Goal: Transaction & Acquisition: Purchase product/service

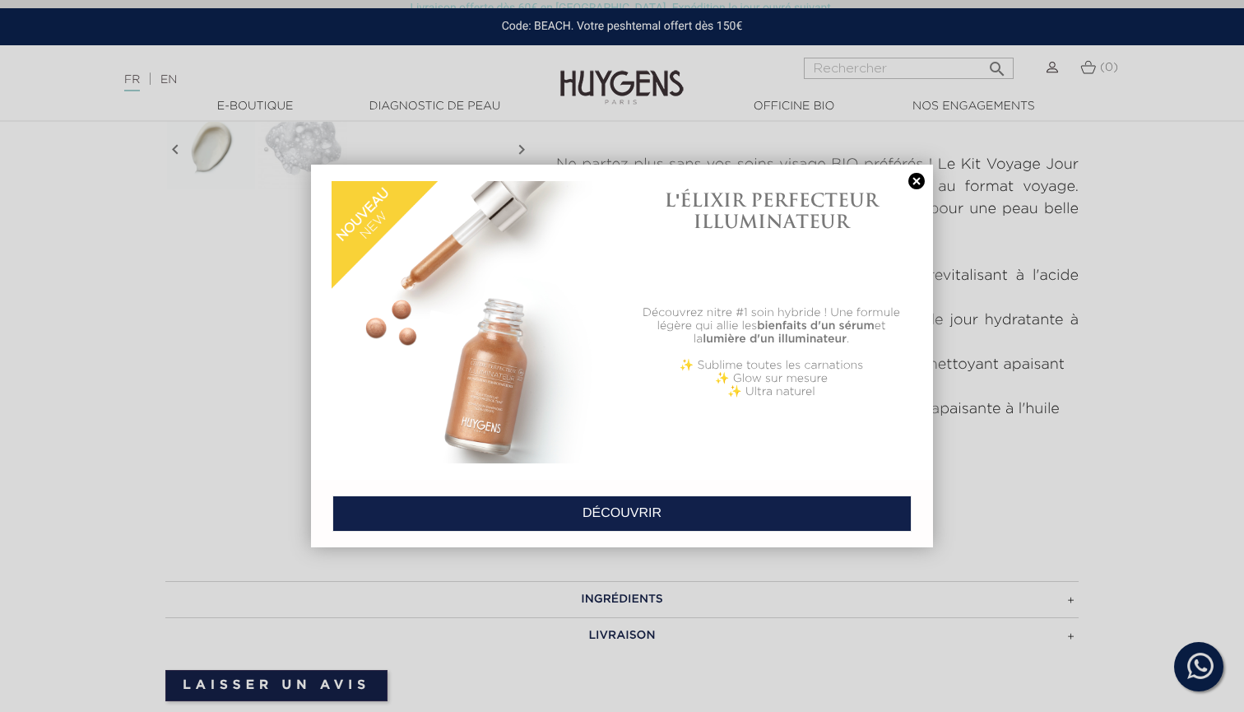
scroll to position [596, 0]
click at [916, 181] on link at bounding box center [916, 181] width 23 height 17
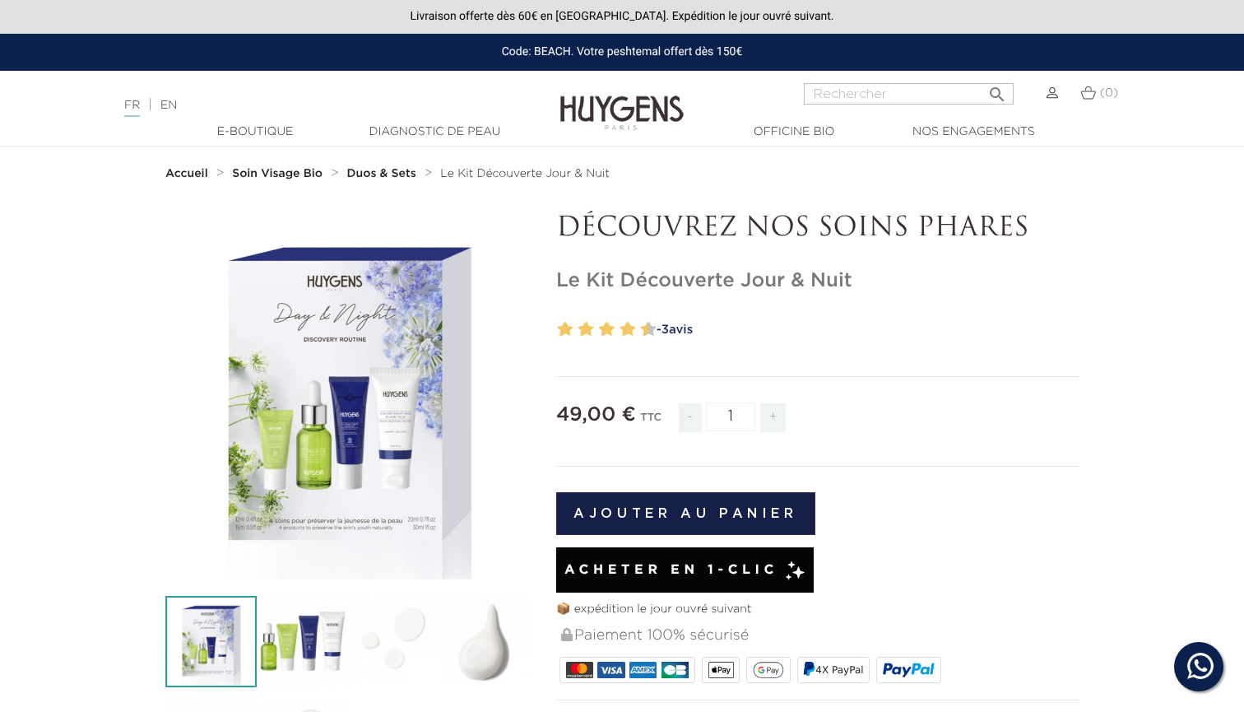
scroll to position [0, 0]
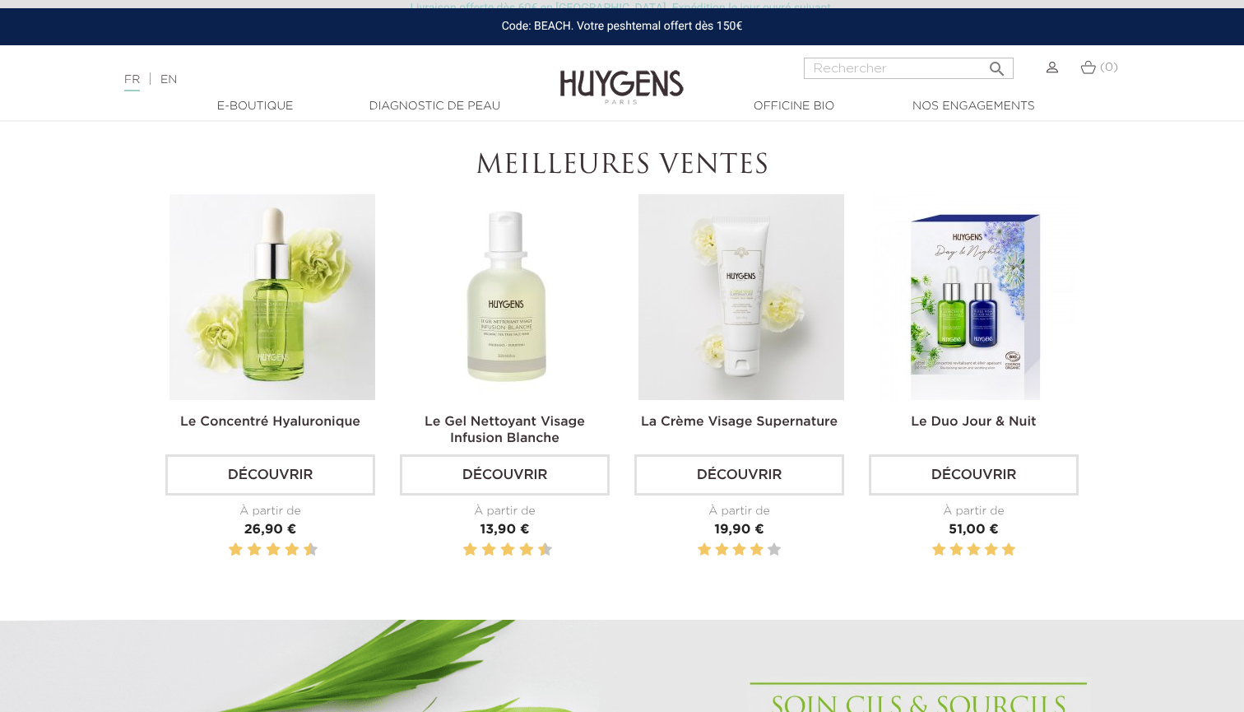
scroll to position [583, 0]
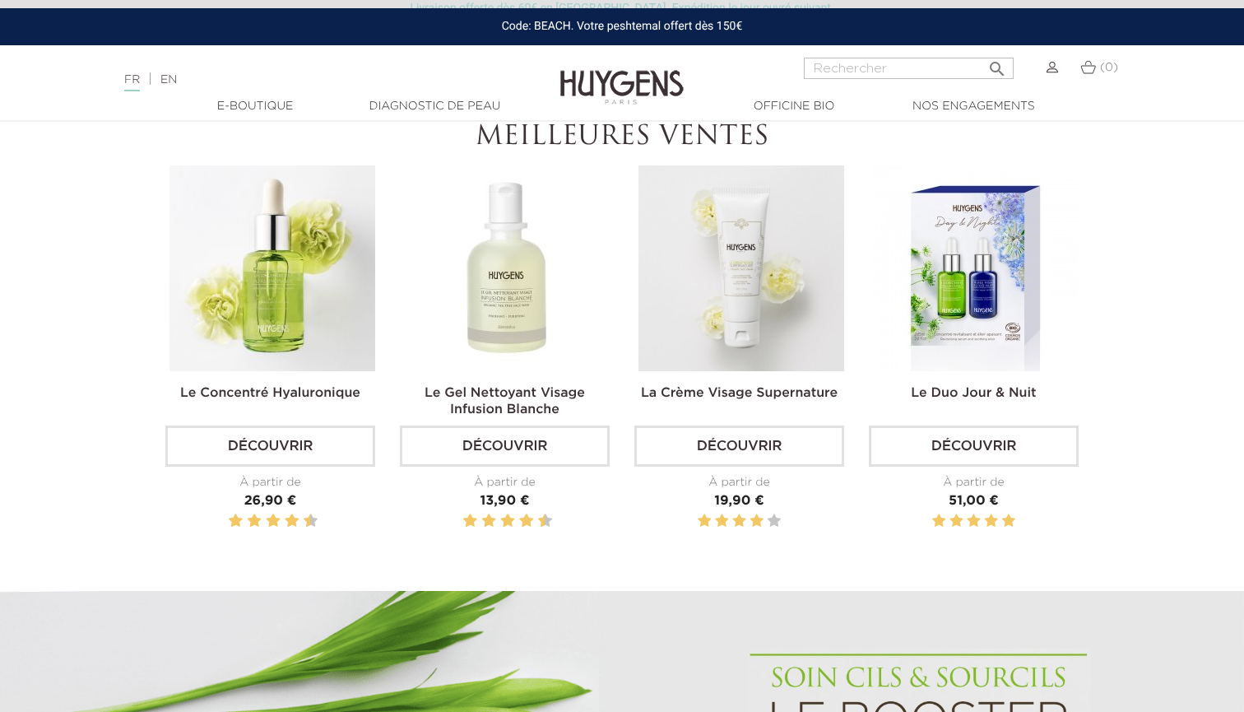
click at [896, 443] on link "Découvrir" at bounding box center [974, 445] width 210 height 41
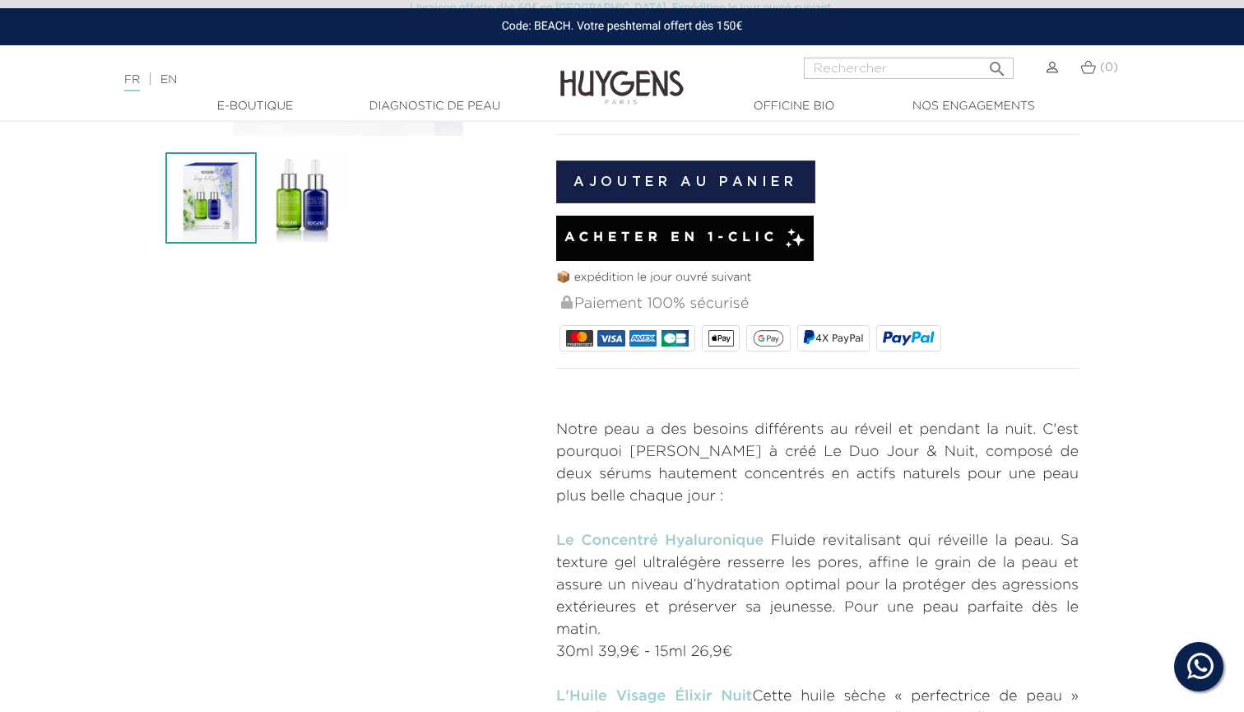
scroll to position [475, 0]
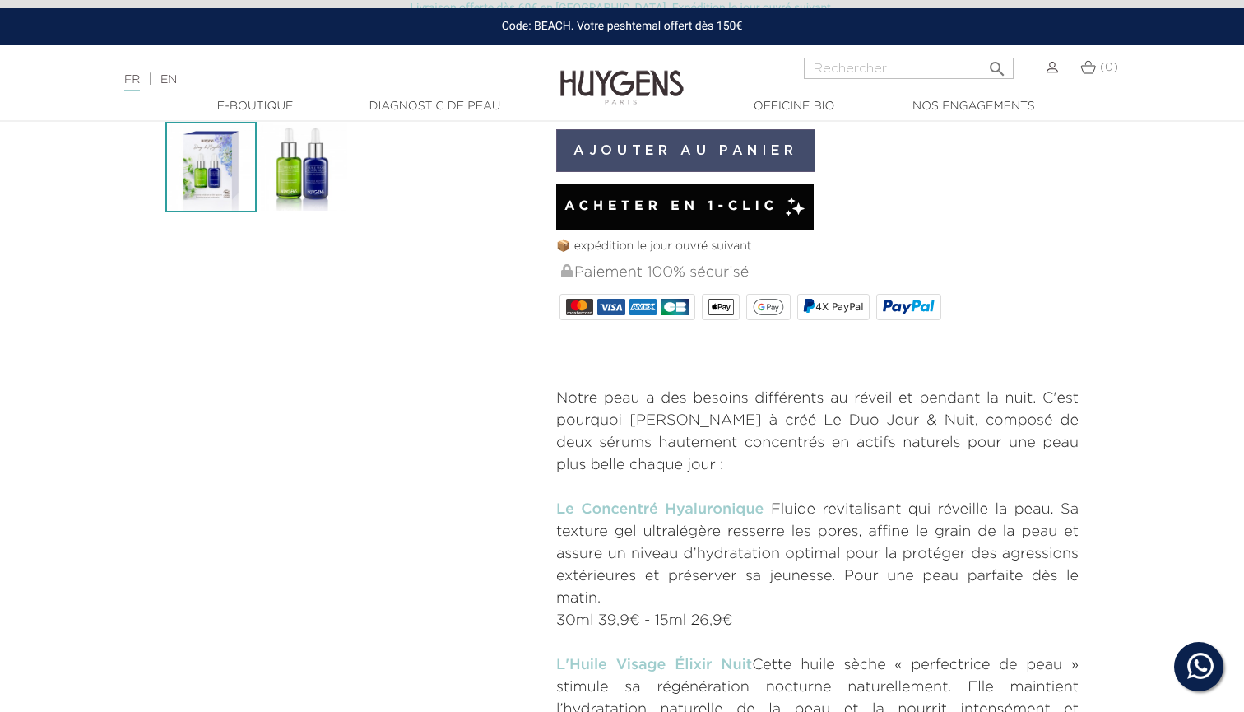
click at [719, 141] on button "Ajouter au panier" at bounding box center [685, 150] width 259 height 43
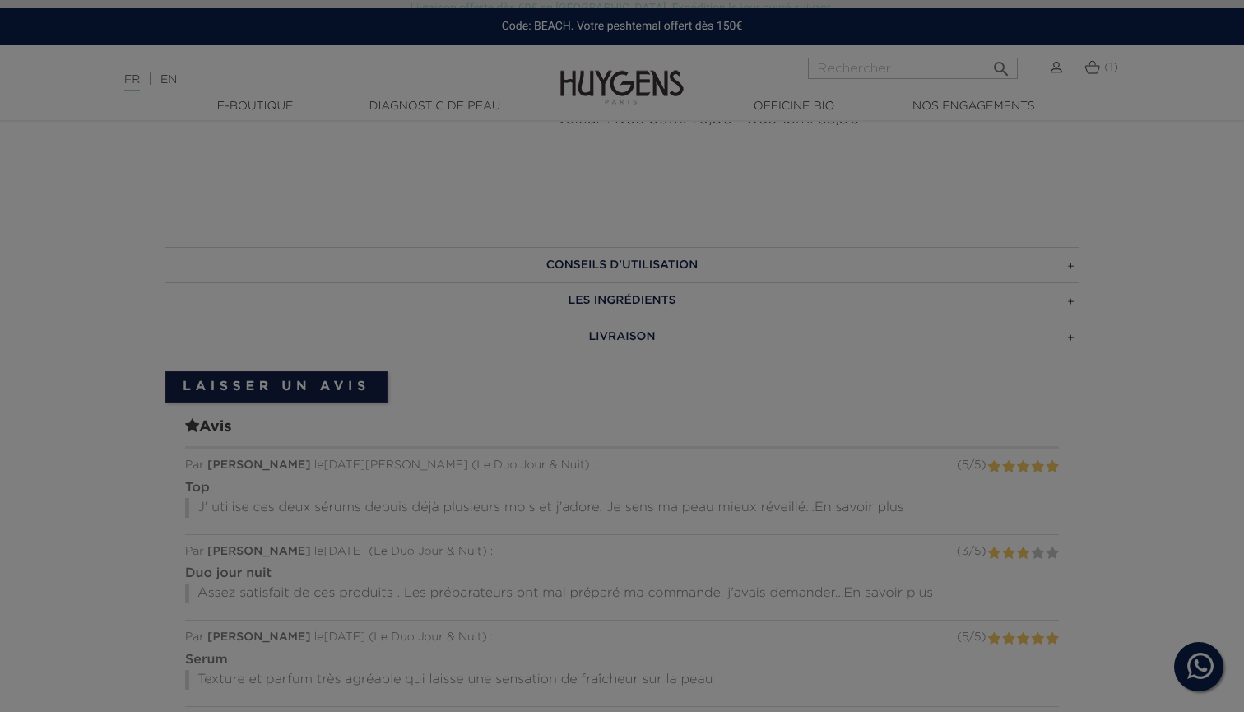
scroll to position [1238, 0]
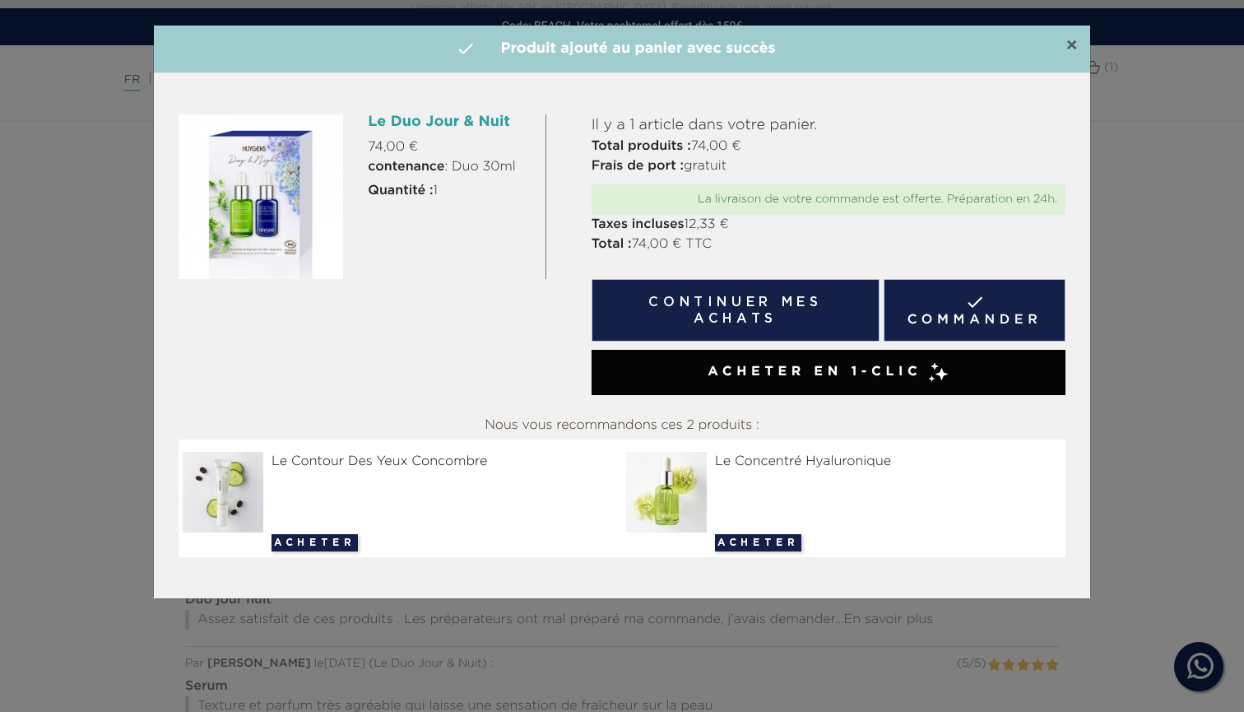
click at [1074, 49] on span "×" at bounding box center [1071, 46] width 12 height 20
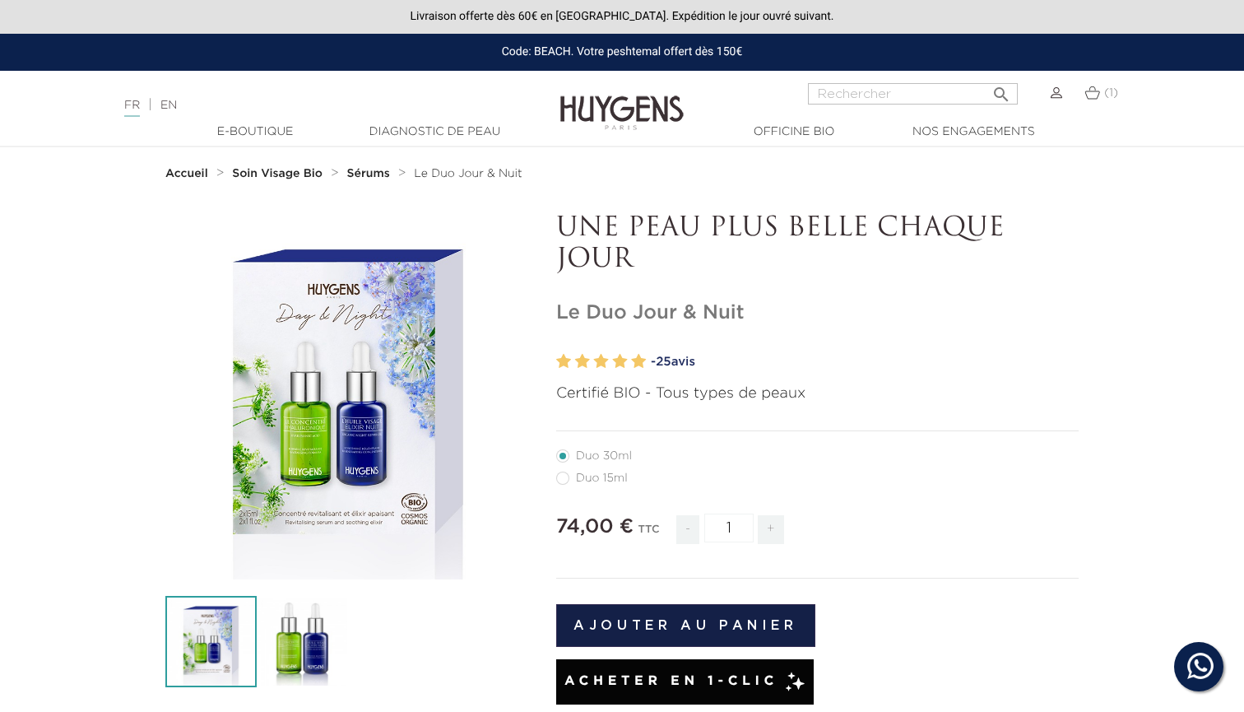
scroll to position [0, 0]
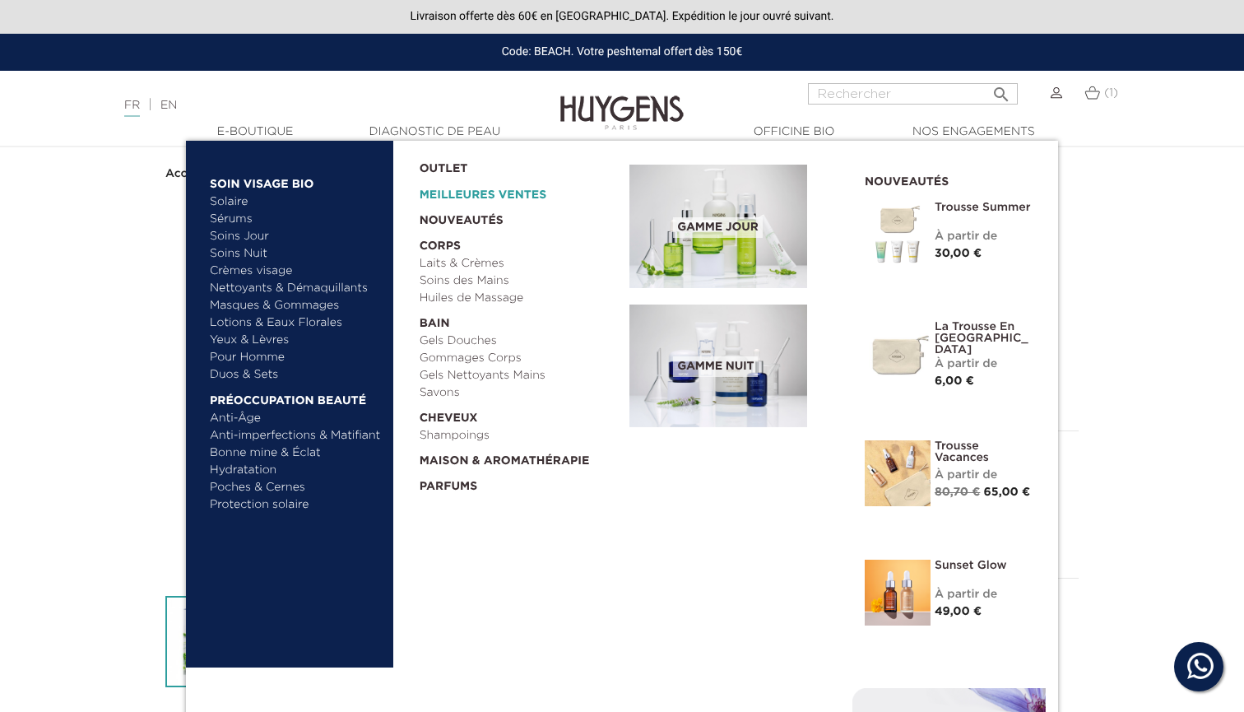
click at [451, 192] on link "Meilleures Ventes" at bounding box center [512, 191] width 184 height 26
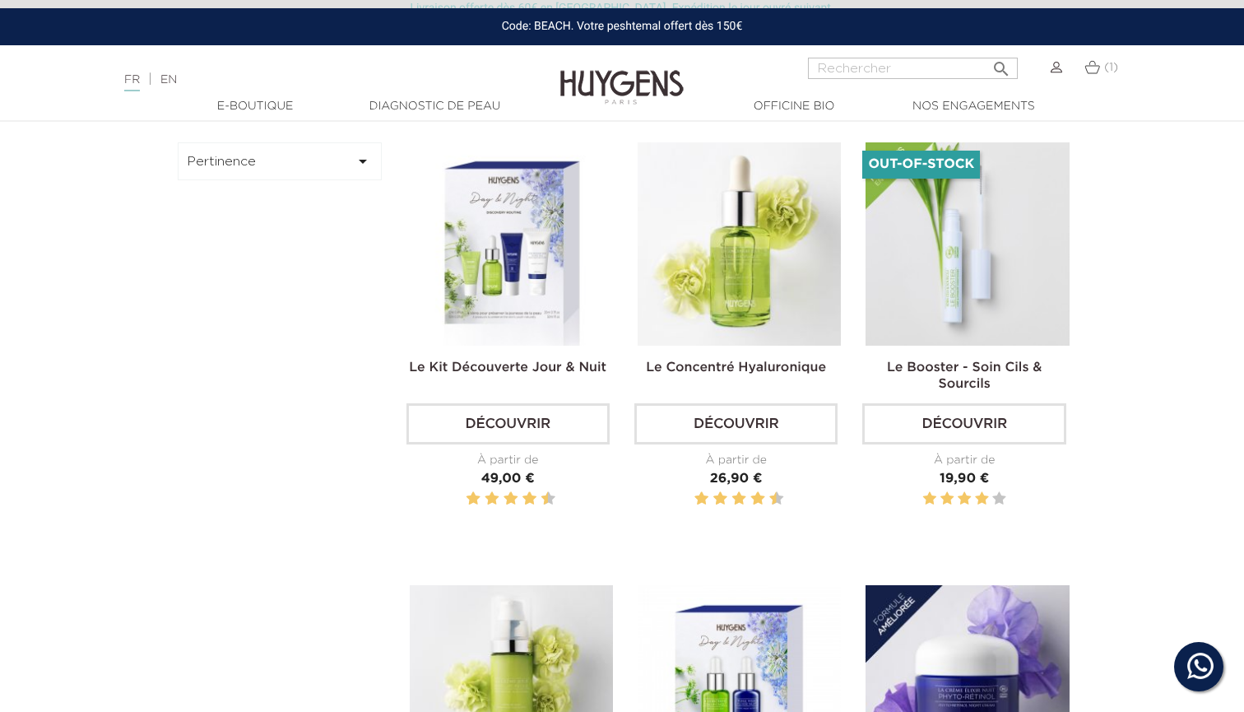
scroll to position [516, 0]
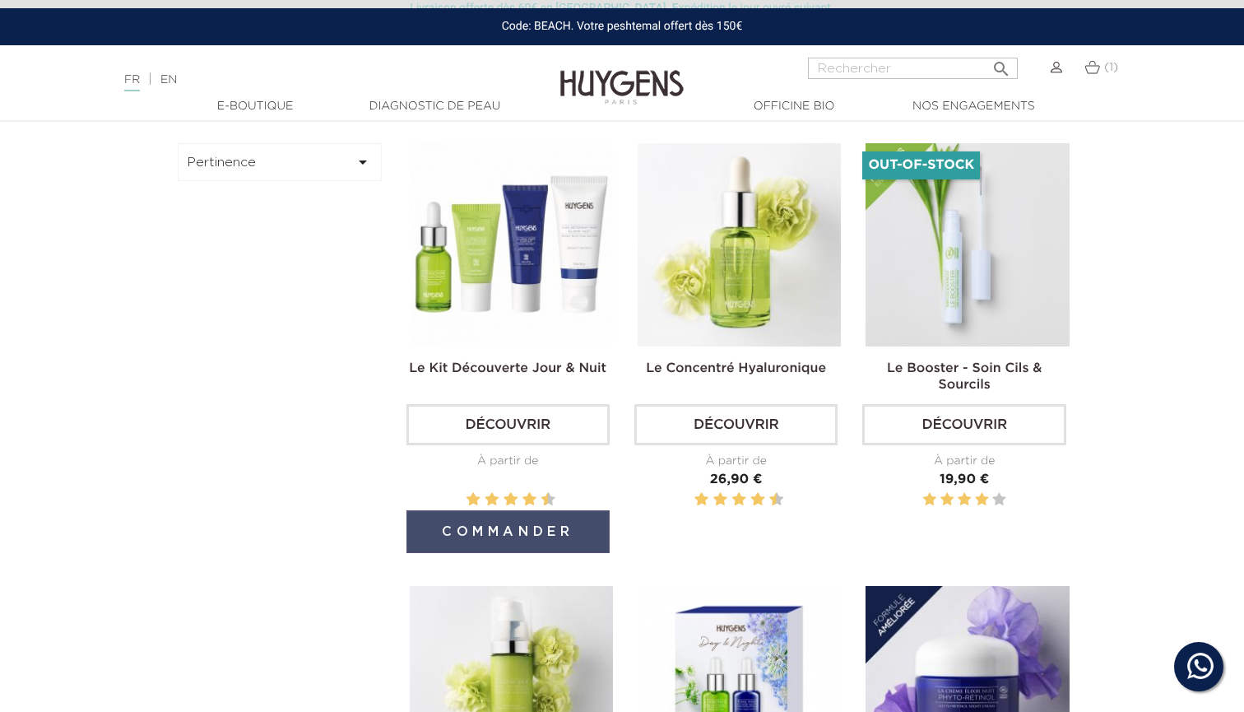
click at [484, 524] on button "Commander" at bounding box center [507, 531] width 203 height 43
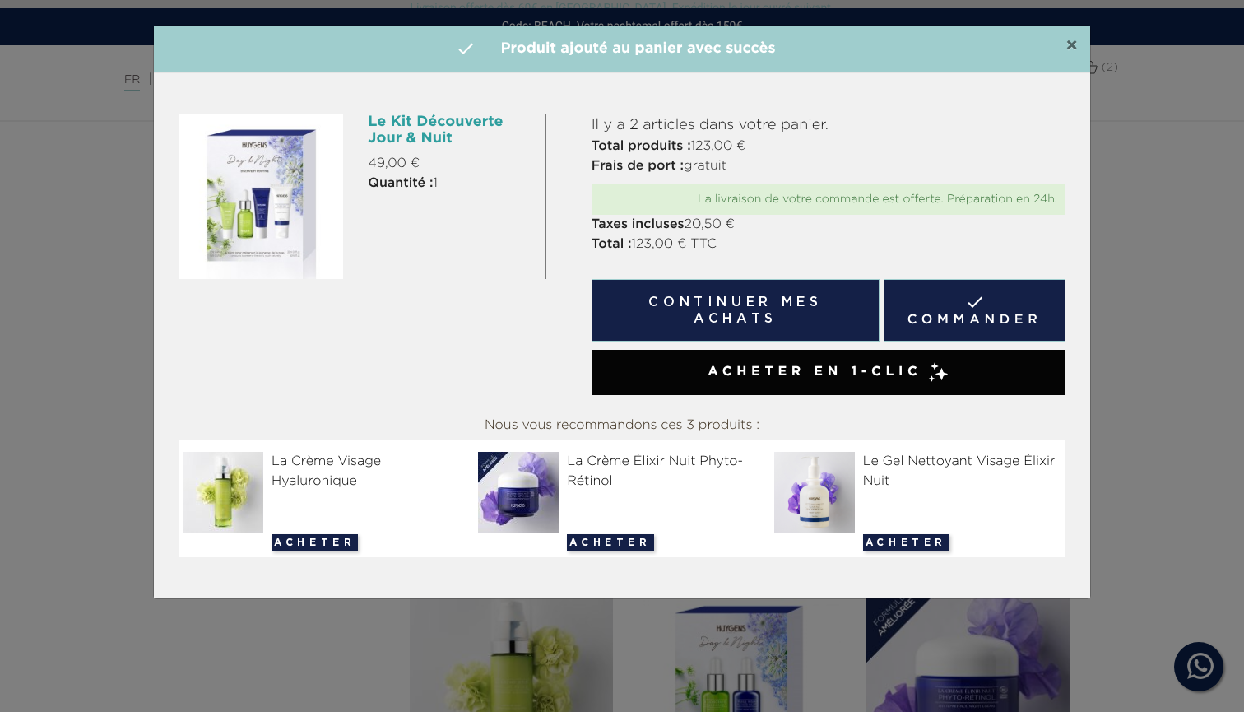
click at [1072, 39] on span "×" at bounding box center [1071, 46] width 12 height 20
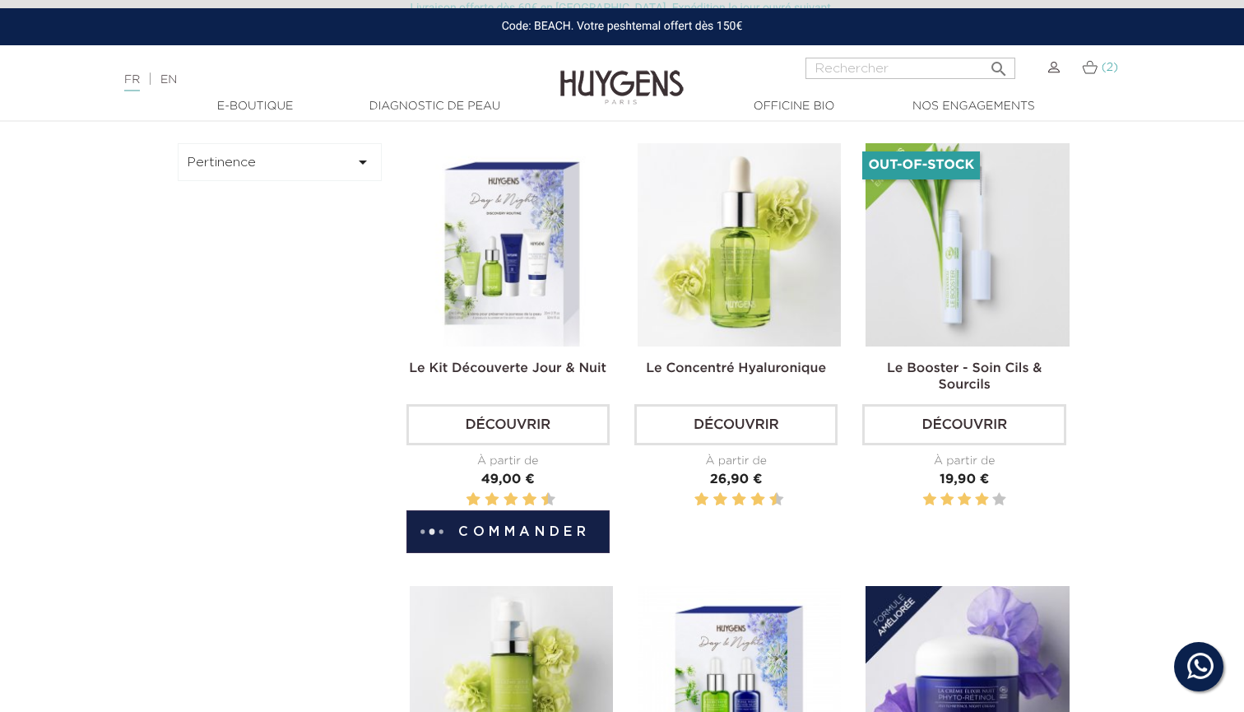
click at [1102, 63] on span "(2)" at bounding box center [1109, 68] width 16 height 12
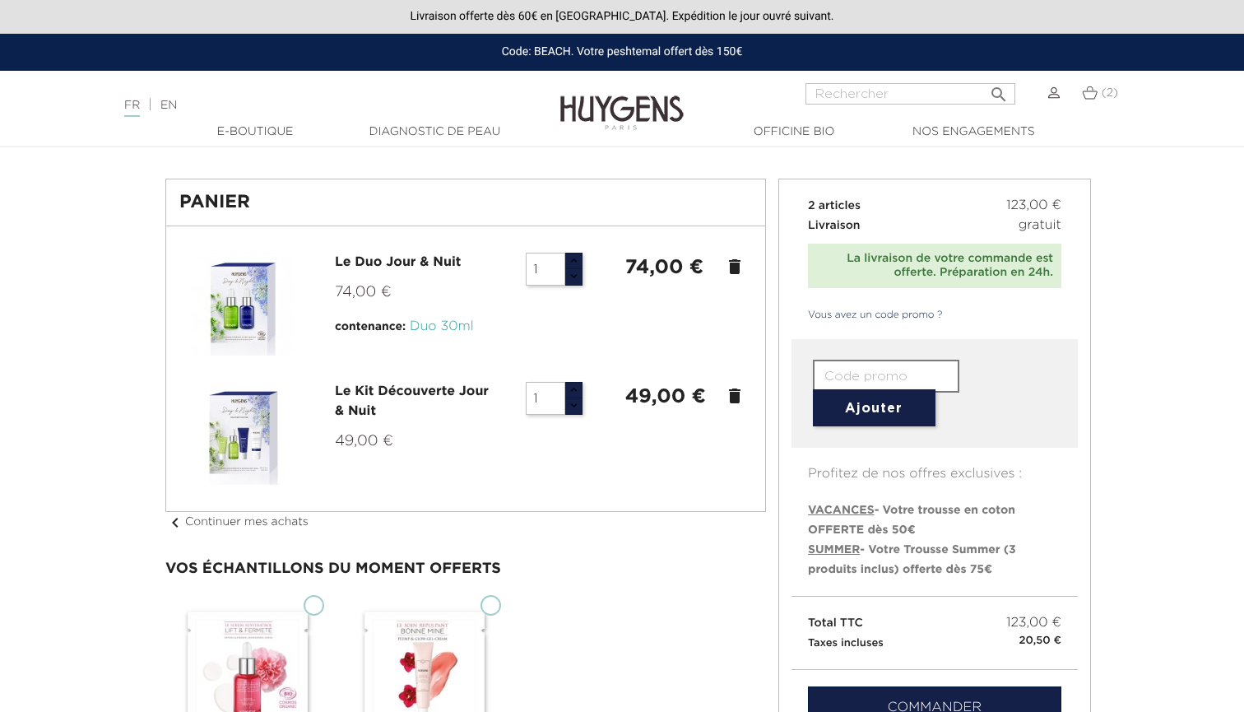
click at [735, 257] on icon "delete" at bounding box center [735, 267] width 20 height 20
